Goal: Task Accomplishment & Management: Complete application form

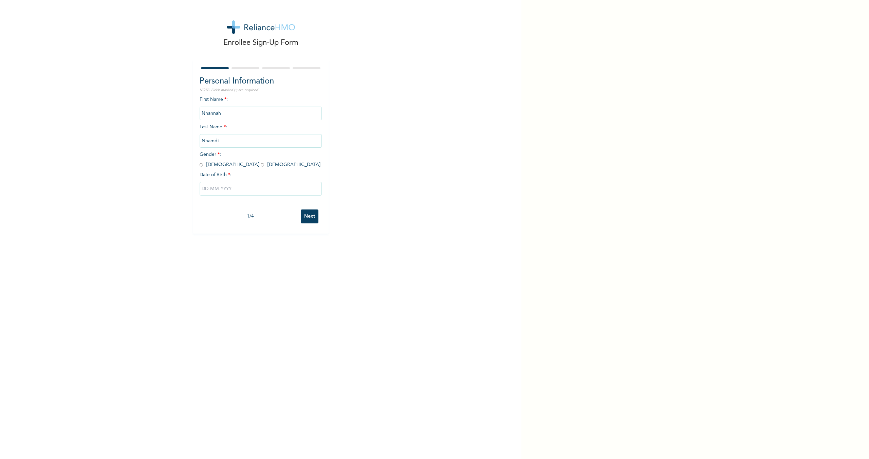
click at [200, 164] on input "radio" at bounding box center [201, 165] width 3 height 6
radio input "true"
click at [229, 186] on input "text" at bounding box center [261, 189] width 122 height 14
select select "8"
click at [275, 213] on select "2025 2024 2023 2022 2021 2020 2019 2018 2017 2016 2015 2014 2013 2012 2011 2010…" at bounding box center [281, 216] width 24 height 14
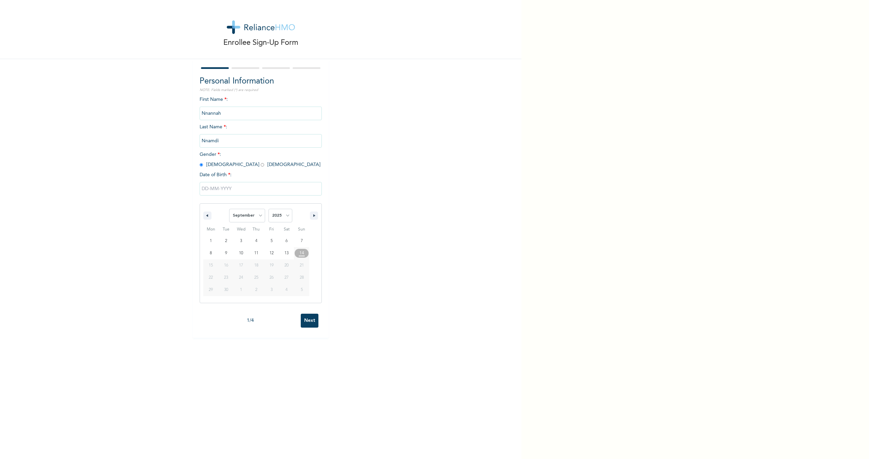
select select "1991"
click at [269, 210] on select "2025 2024 2023 2022 2021 2020 2019 2018 2017 2016 2015 2014 2013 2012 2011 2010…" at bounding box center [281, 216] width 24 height 14
click at [247, 214] on select "January February March April May June July August September October November De…" at bounding box center [247, 216] width 36 height 14
select select "7"
click at [229, 210] on select "January February March April May June July August September October November De…" at bounding box center [247, 216] width 36 height 14
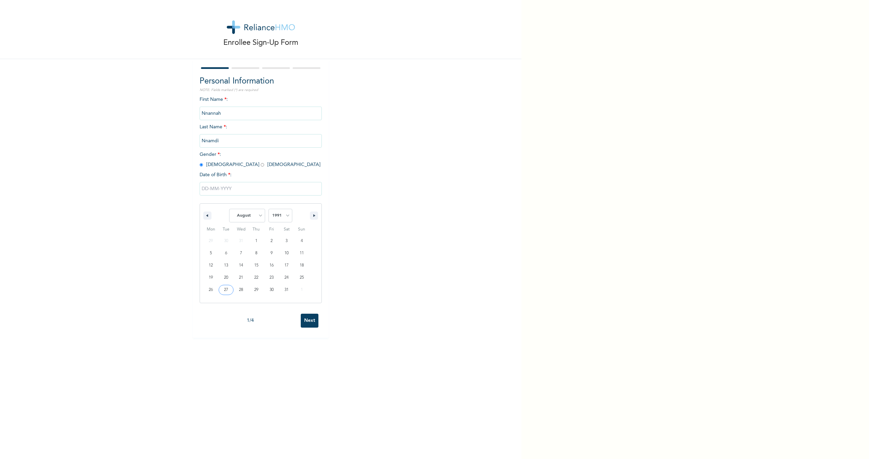
type input "[DATE]"
click at [226, 110] on input "Nnannah" at bounding box center [261, 114] width 122 height 14
drag, startPoint x: 222, startPoint y: 138, endPoint x: 221, endPoint y: 143, distance: 4.5
click at [222, 140] on input "Nnamdi" at bounding box center [261, 141] width 122 height 14
click at [221, 142] on input "Nnamdi" at bounding box center [261, 141] width 122 height 14
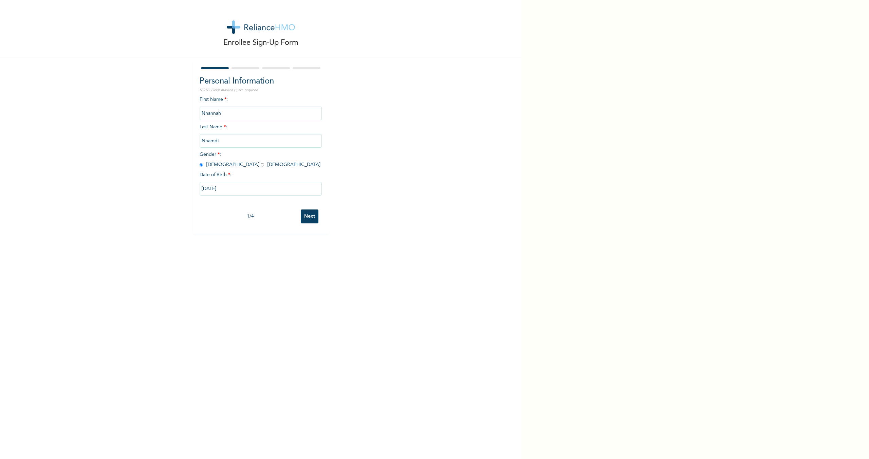
click at [228, 112] on input "Nnannah" at bounding box center [261, 114] width 122 height 14
click at [227, 116] on input "Nnannah" at bounding box center [261, 114] width 122 height 14
click at [229, 113] on input "Nnannah" at bounding box center [261, 114] width 122 height 14
click at [219, 117] on input "Nnannah" at bounding box center [261, 114] width 122 height 14
click at [220, 115] on input "Nnannah" at bounding box center [261, 114] width 122 height 14
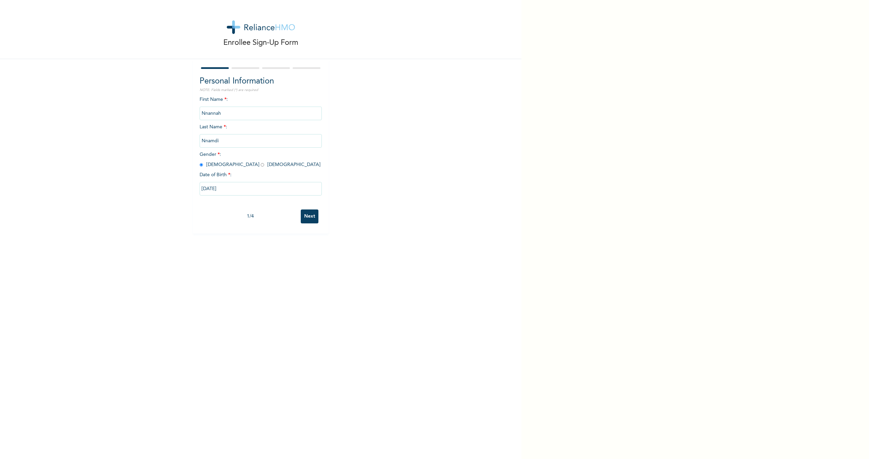
click at [216, 145] on input "Nnamdi" at bounding box center [261, 141] width 122 height 14
click at [223, 117] on input "Nnannah" at bounding box center [261, 114] width 122 height 14
click at [308, 220] on input "Next" at bounding box center [310, 217] width 18 height 14
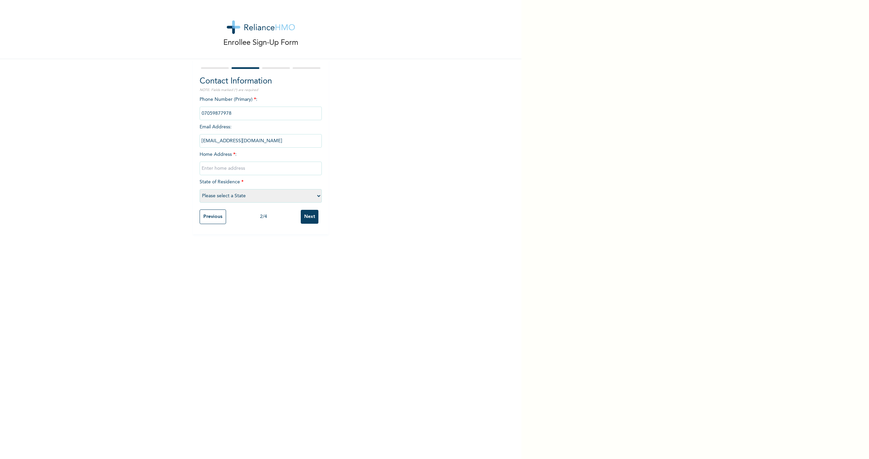
click at [275, 141] on input "[EMAIL_ADDRESS][DOMAIN_NAME]" at bounding box center [261, 141] width 122 height 14
drag, startPoint x: 275, startPoint y: 141, endPoint x: 189, endPoint y: 144, distance: 86.3
click at [189, 144] on div "Enrollee Sign-Up Form Contact Information NOTE: Fields marked (*) are required …" at bounding box center [261, 117] width 522 height 234
click at [213, 171] on input "text" at bounding box center [261, 169] width 122 height 14
paste input "[EMAIL_ADDRESS][DOMAIN_NAME]"
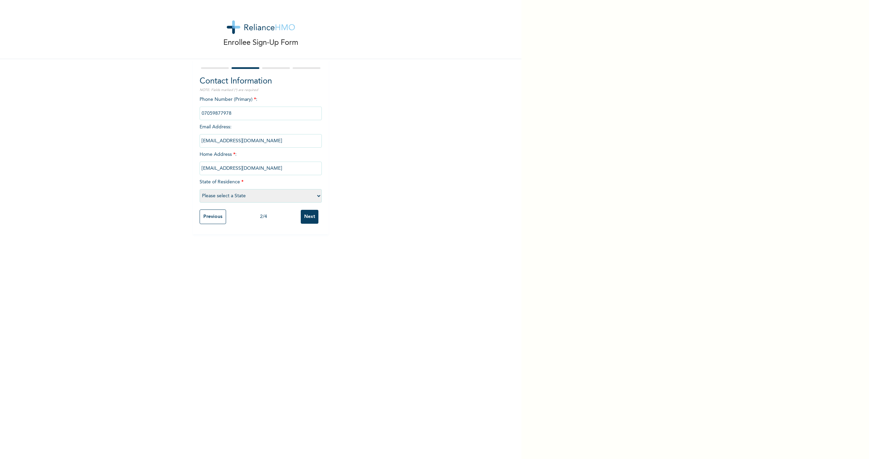
type input "[EMAIL_ADDRESS][DOMAIN_NAME]"
click at [232, 195] on select "Please select a State [PERSON_NAME] (FCT) [PERSON_NAME] Ibom [GEOGRAPHIC_DATA] …" at bounding box center [261, 196] width 122 height 14
select select "25"
click at [200, 189] on select "Please select a State [PERSON_NAME] (FCT) [PERSON_NAME] Ibom [GEOGRAPHIC_DATA] …" at bounding box center [261, 196] width 122 height 14
click at [308, 218] on input "Next" at bounding box center [310, 217] width 18 height 14
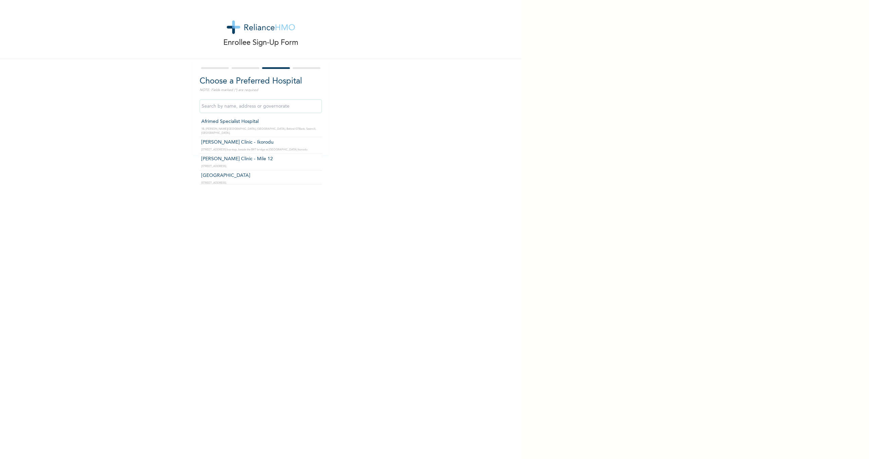
click at [253, 110] on input "text" at bounding box center [261, 106] width 122 height 14
click at [258, 109] on input "text" at bounding box center [261, 106] width 122 height 14
click at [301, 102] on input "ADDO" at bounding box center [261, 106] width 122 height 14
click at [299, 104] on input "ADDO" at bounding box center [261, 106] width 122 height 14
type input "A"
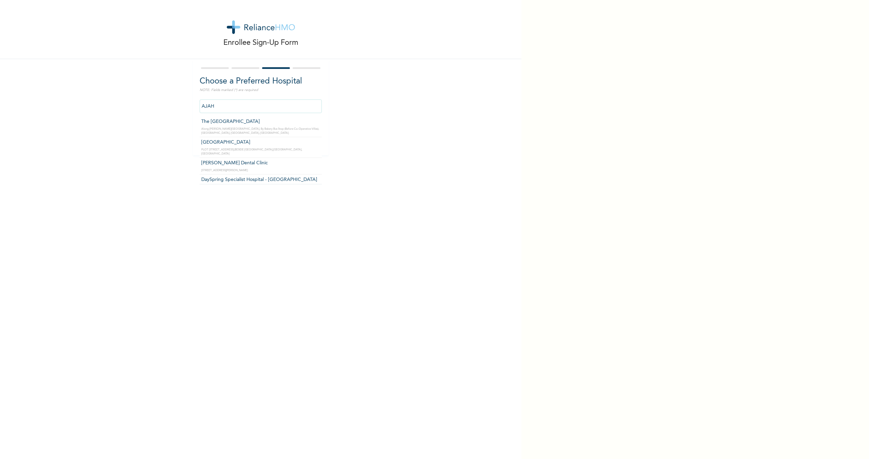
click at [311, 108] on input "AJAH" at bounding box center [261, 106] width 122 height 14
type input "A"
type input "T"
type input "H"
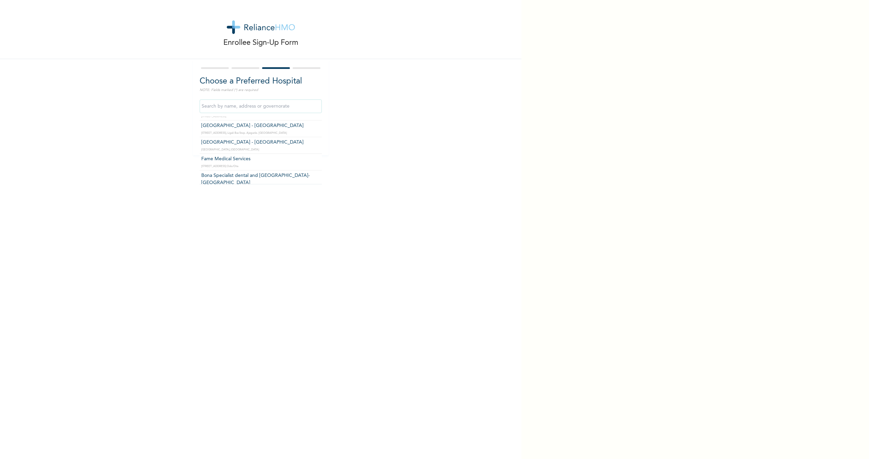
click at [291, 107] on input "text" at bounding box center [261, 106] width 122 height 14
click at [257, 109] on input "DOREN" at bounding box center [261, 106] width 122 height 14
paste input "[PERSON_NAME] Specialist"
drag, startPoint x: 303, startPoint y: 107, endPoint x: 379, endPoint y: 114, distance: 76.5
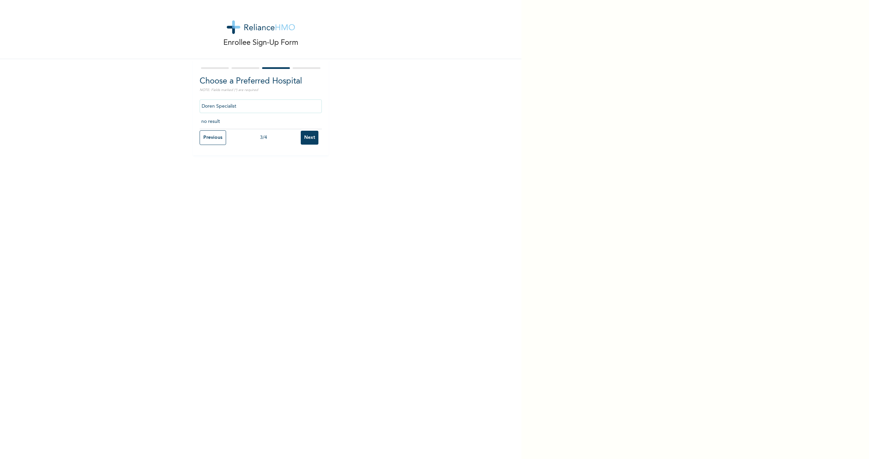
click at [304, 107] on input "Doren Specialist" at bounding box center [261, 106] width 122 height 14
click at [381, 114] on div "Enrollee Sign-Up Form Choose a Preferred Hospital NOTE: Fields marked (*) are r…" at bounding box center [261, 77] width 522 height 155
click at [288, 111] on input "Doren Specialist" at bounding box center [261, 106] width 122 height 14
click at [250, 106] on input "Dore" at bounding box center [261, 106] width 122 height 14
type input "D"
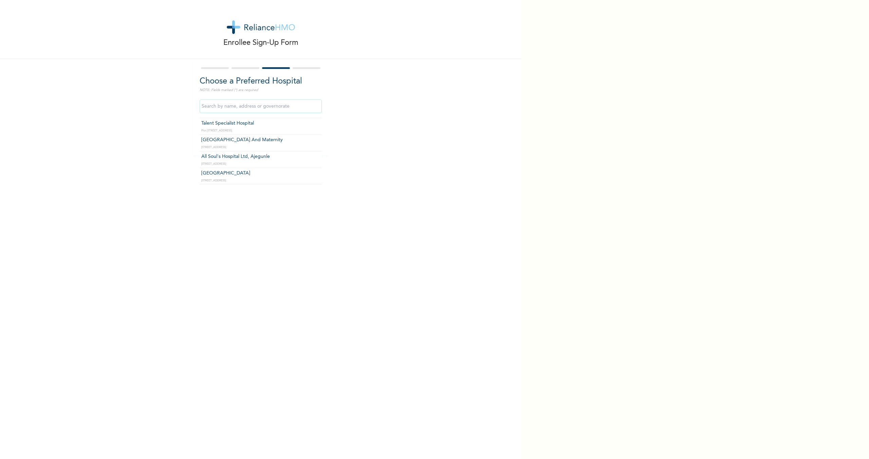
scroll to position [441, 0]
click at [282, 105] on input "text" at bounding box center [261, 106] width 122 height 14
type input "A"
type input "L"
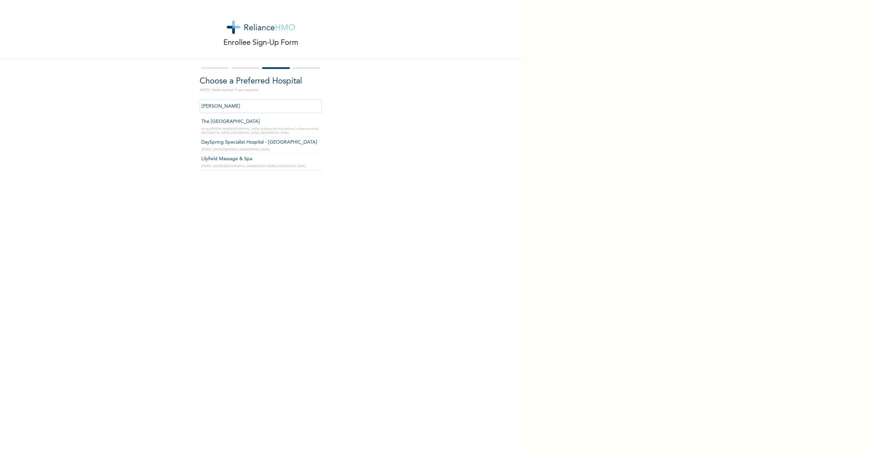
type input "The [GEOGRAPHIC_DATA]"
click at [311, 138] on input "Next" at bounding box center [310, 138] width 18 height 14
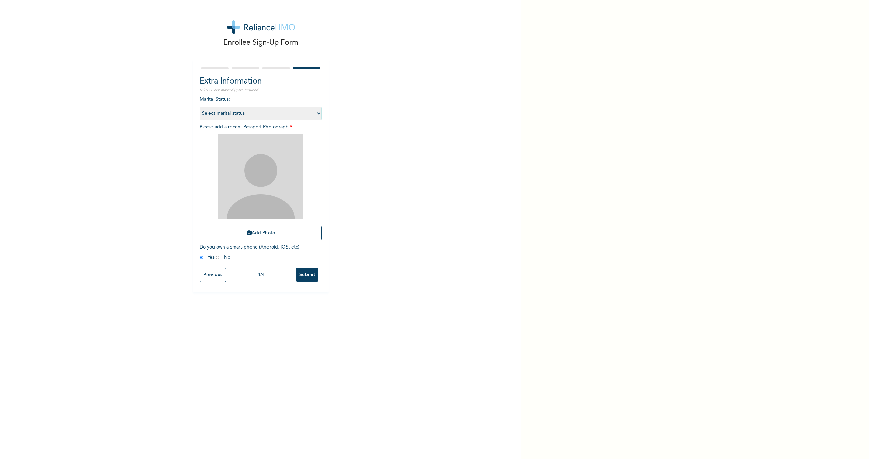
click at [241, 115] on select "Select marital status [DEMOGRAPHIC_DATA] Married [DEMOGRAPHIC_DATA] Widow/[DEMO…" at bounding box center [261, 114] width 122 height 14
select select "2"
click at [200, 107] on select "Select marital status [DEMOGRAPHIC_DATA] Married [DEMOGRAPHIC_DATA] Widow/[DEMO…" at bounding box center [261, 114] width 122 height 14
click at [262, 233] on button "Add Photo" at bounding box center [261, 233] width 122 height 15
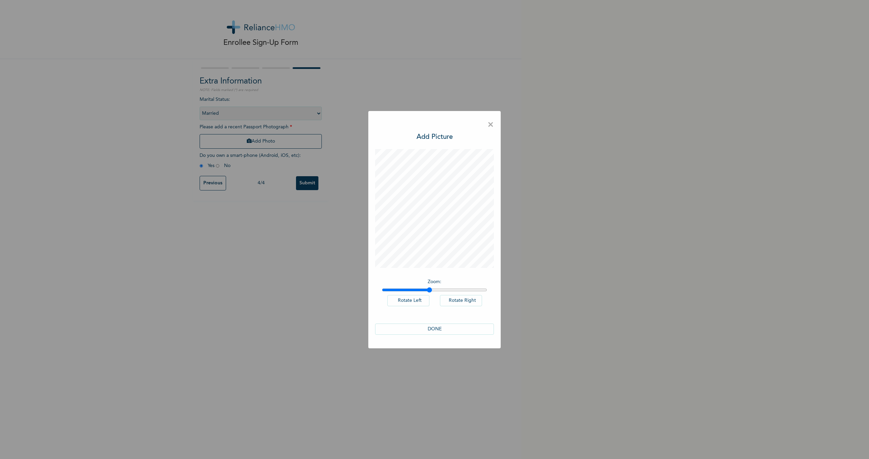
drag, startPoint x: 387, startPoint y: 290, endPoint x: 429, endPoint y: 291, distance: 42.5
click at [429, 290] on input "range" at bounding box center [434, 289] width 105 height 5
drag, startPoint x: 431, startPoint y: 292, endPoint x: 402, endPoint y: 281, distance: 30.6
click at [402, 287] on input "range" at bounding box center [434, 289] width 105 height 5
drag, startPoint x: 401, startPoint y: 290, endPoint x: 410, endPoint y: 277, distance: 16.1
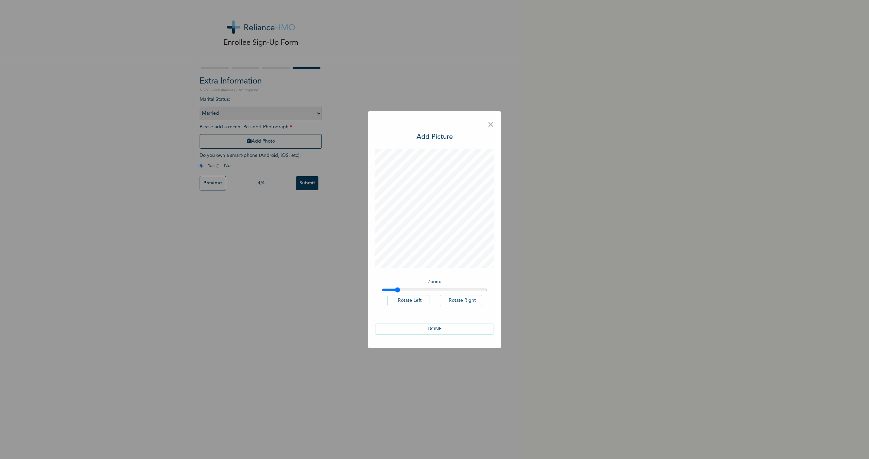
type input "1.14"
click at [399, 289] on input "range" at bounding box center [434, 289] width 105 height 5
click at [440, 329] on button "DONE" at bounding box center [434, 329] width 119 height 11
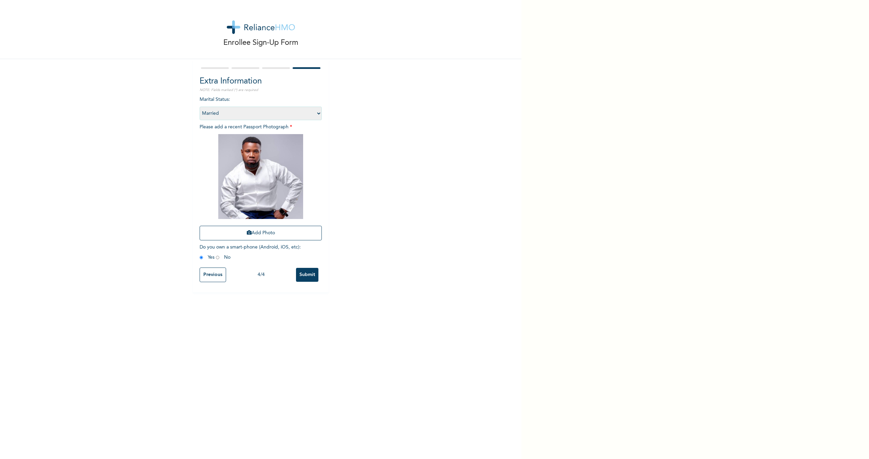
click at [310, 275] on input "Submit" at bounding box center [307, 275] width 22 height 14
